Goal: Task Accomplishment & Management: Use online tool/utility

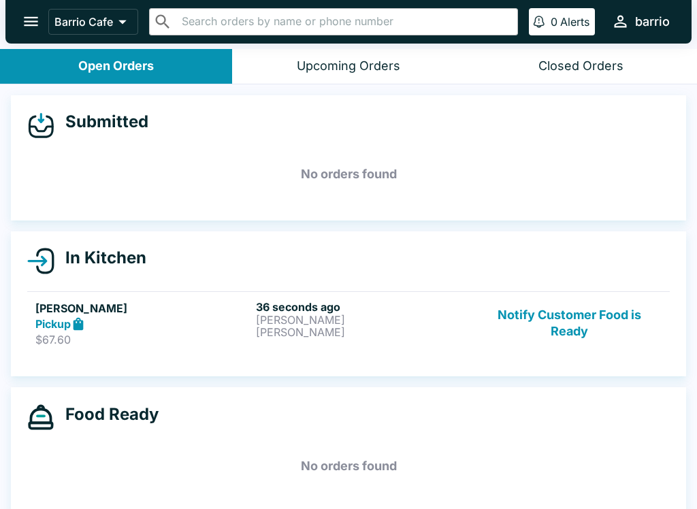
click at [285, 327] on p "[PERSON_NAME]" at bounding box center [363, 332] width 215 height 12
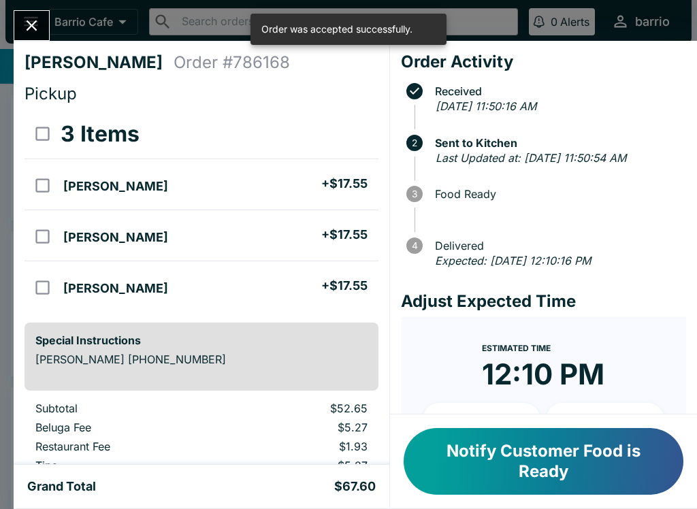
click at [27, 15] on button "Close" at bounding box center [31, 25] width 35 height 29
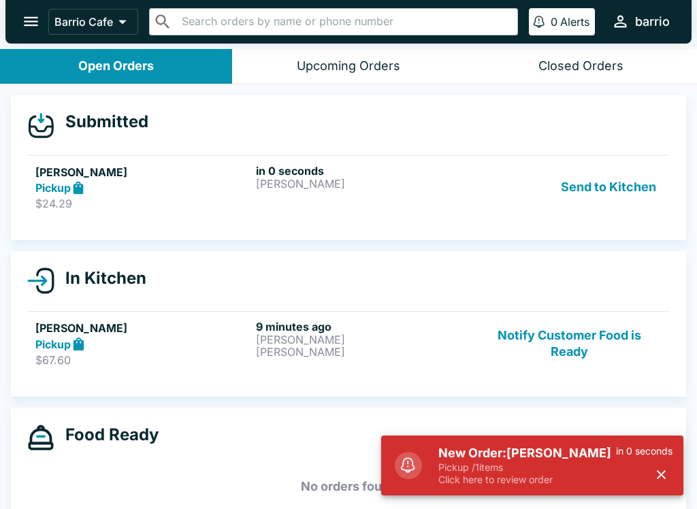
click at [319, 199] on div "in 0 seconds [PERSON_NAME]" at bounding box center [363, 187] width 215 height 47
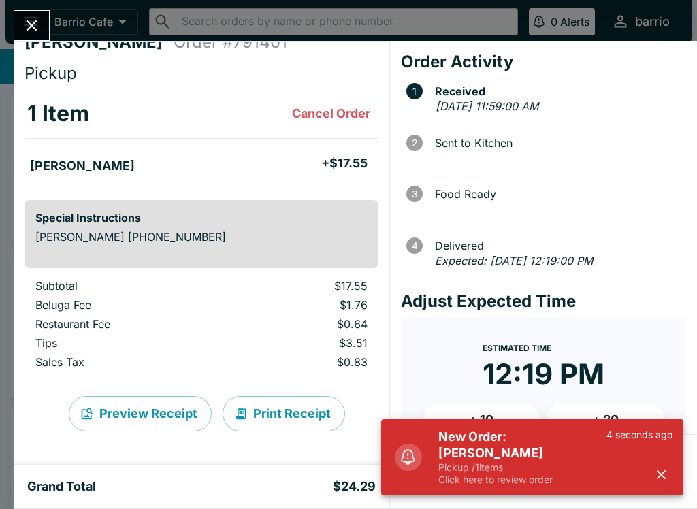
scroll to position [20, 0]
click at [653, 473] on icon "button" at bounding box center [661, 475] width 16 height 16
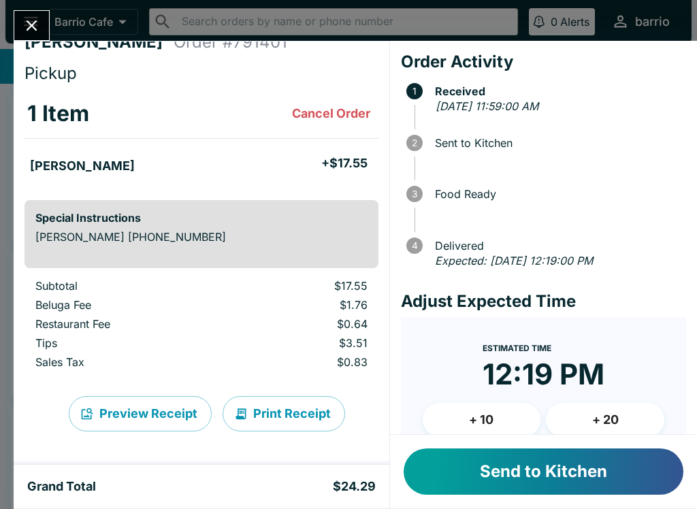
click at [533, 466] on button "Send to Kitchen" at bounding box center [544, 472] width 280 height 46
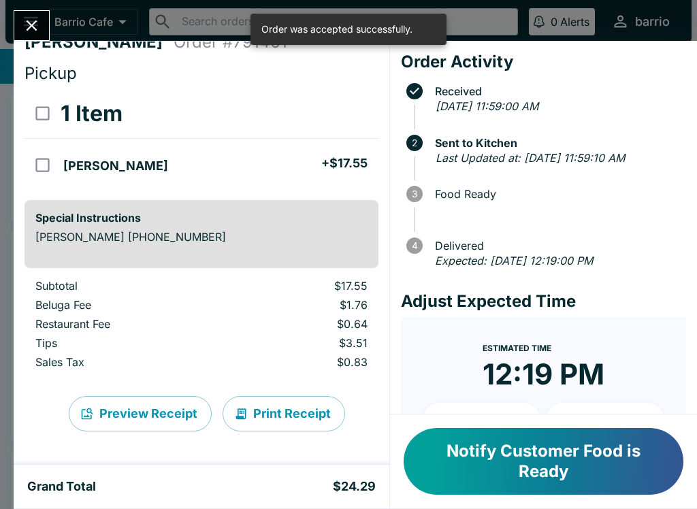
click at [40, 25] on icon "Close" at bounding box center [31, 25] width 18 height 18
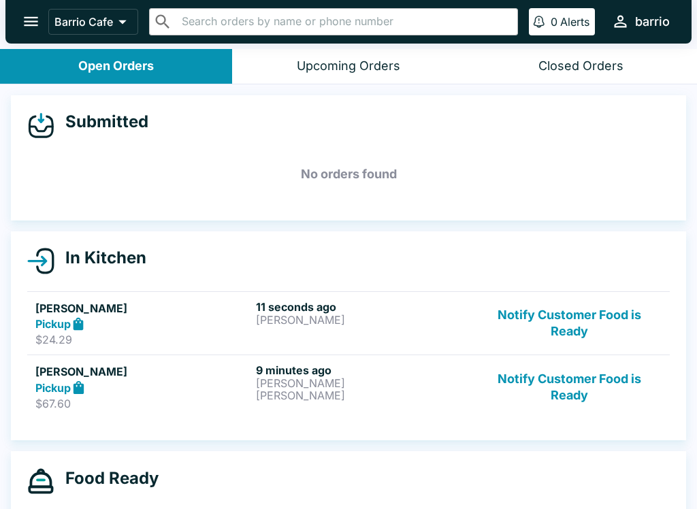
click at [562, 377] on button "Notify Customer Food is Ready" at bounding box center [569, 386] width 184 height 47
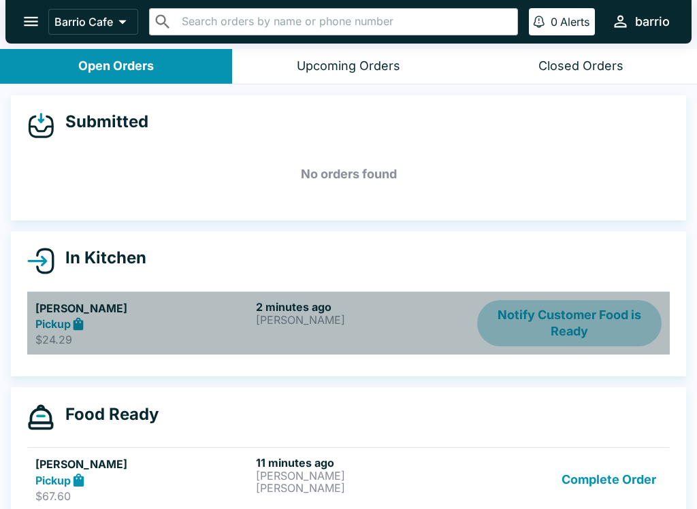
click at [555, 325] on button "Notify Customer Food is Ready" at bounding box center [569, 323] width 184 height 47
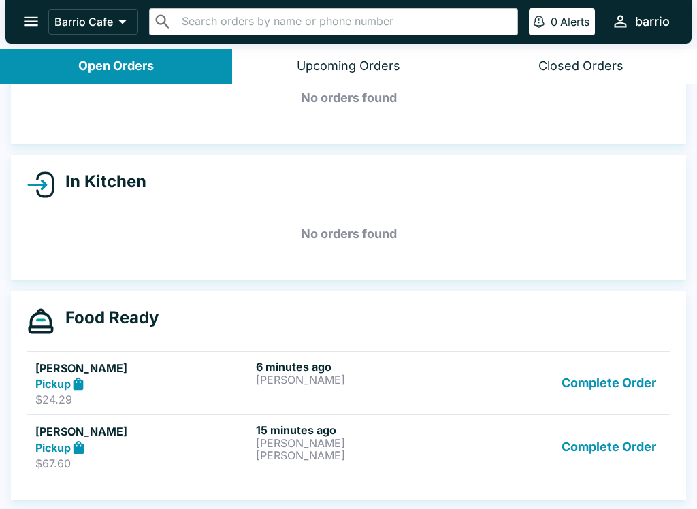
scroll to position [76, 0]
click at [617, 378] on button "Complete Order" at bounding box center [609, 383] width 106 height 47
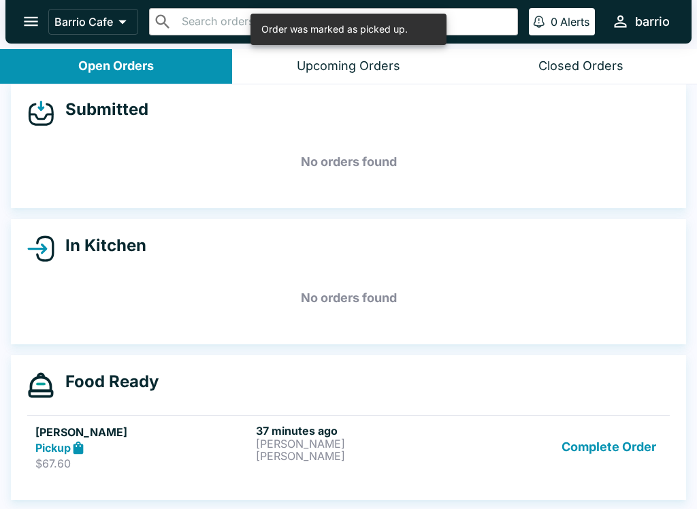
scroll to position [12, 0]
click at [602, 444] on button "Complete Order" at bounding box center [609, 447] width 106 height 47
